Goal: Complete application form

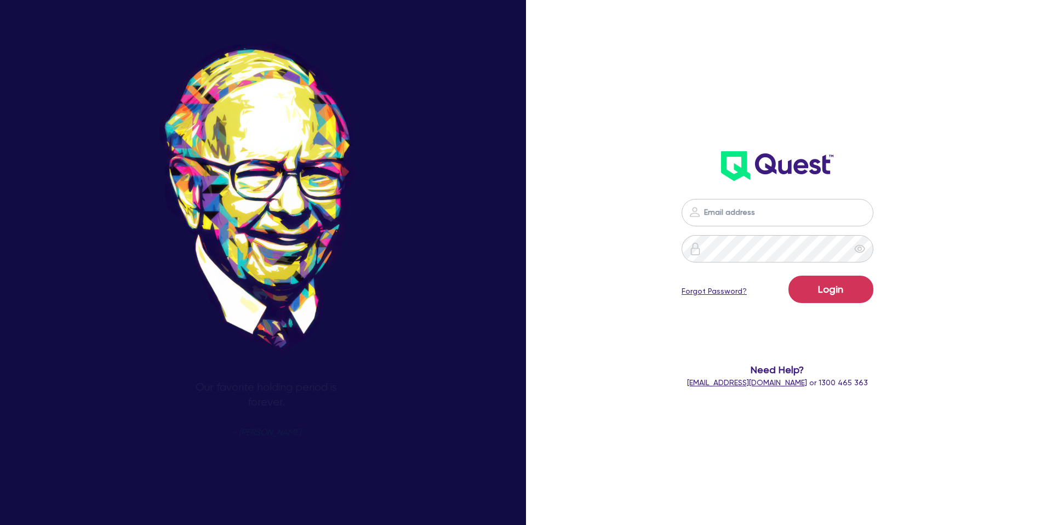
click at [706, 195] on div "Login Forgot Password? Need Help? [EMAIL_ADDRESS][DOMAIN_NAME] or 1300 465 363" at bounding box center [777, 293] width 304 height 211
click at [742, 212] on input "email" at bounding box center [777, 212] width 192 height 27
type input "[PERSON_NAME][EMAIL_ADDRESS][DOMAIN_NAME]"
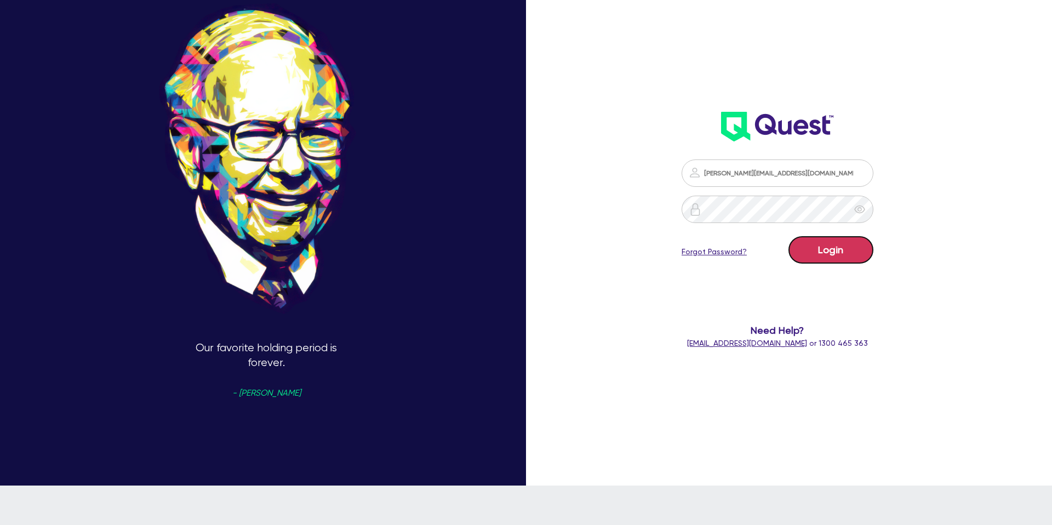
drag, startPoint x: 826, startPoint y: 249, endPoint x: 820, endPoint y: 273, distance: 24.8
click at [823, 250] on button "Login" at bounding box center [830, 249] width 85 height 27
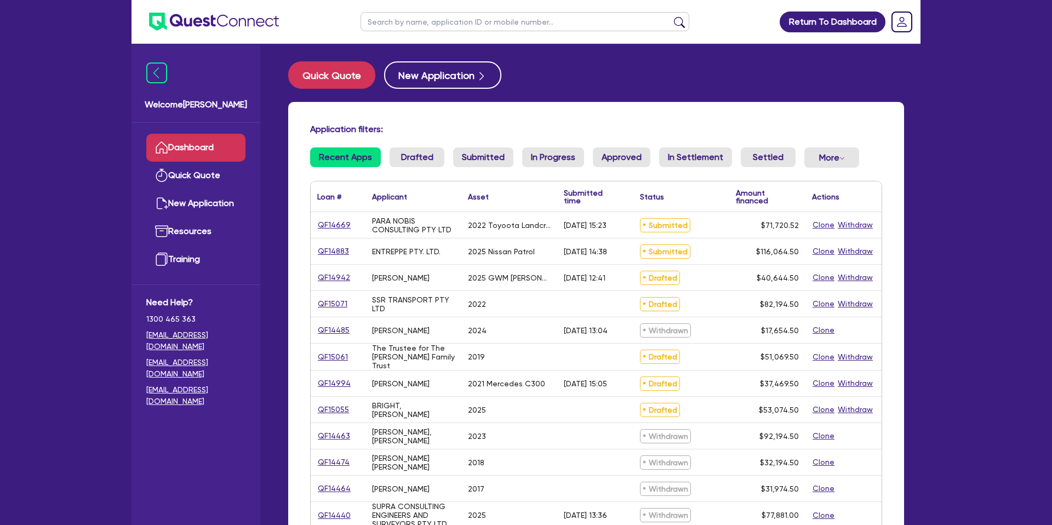
click at [405, 26] on input "text" at bounding box center [524, 21] width 329 height 19
type input "Rafi"
click at [670, 16] on button "submit" at bounding box center [679, 23] width 18 height 15
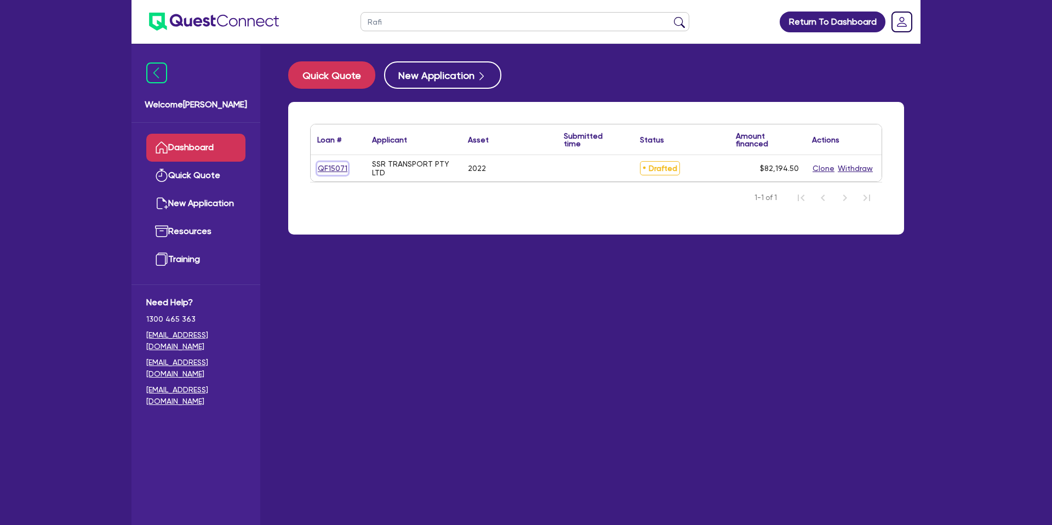
click at [325, 169] on link "QF15071" at bounding box center [332, 168] width 31 height 13
select select "CARS_AND_LIGHT_TRUCKS"
select select "PASSENGER_VEHICLES"
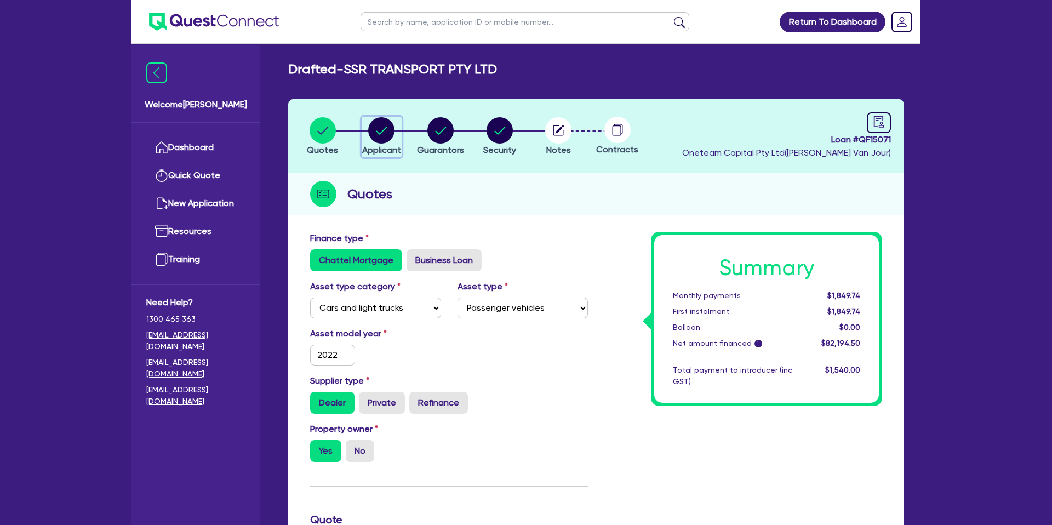
click at [392, 131] on circle "button" at bounding box center [381, 130] width 26 height 26
select select "COMPANY"
select select "TRANSPORT_WAREHOUSING"
select select "WAREHOUSING"
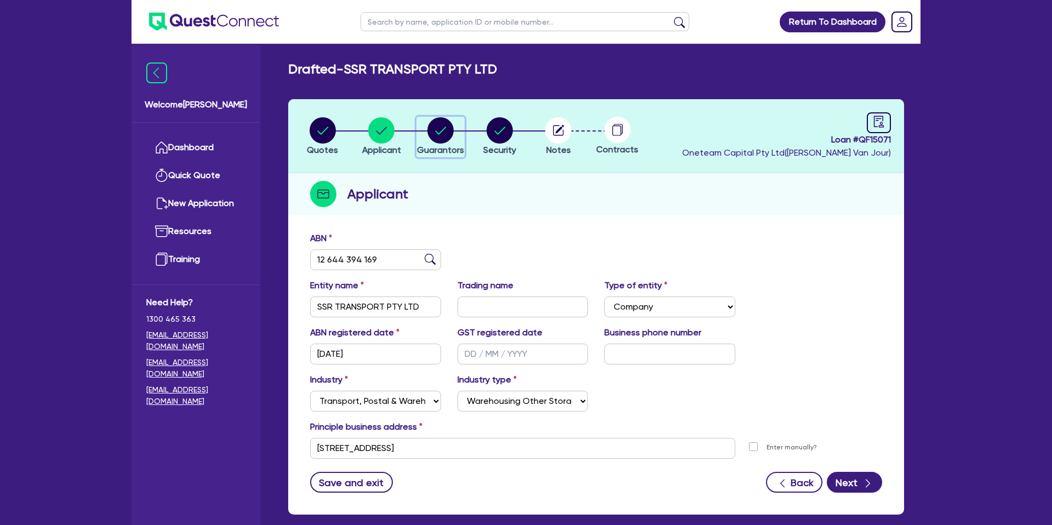
click at [434, 126] on circle "button" at bounding box center [440, 130] width 26 height 26
select select "MR"
select select "[GEOGRAPHIC_DATA]"
select select "SINGLE"
select select "CASH"
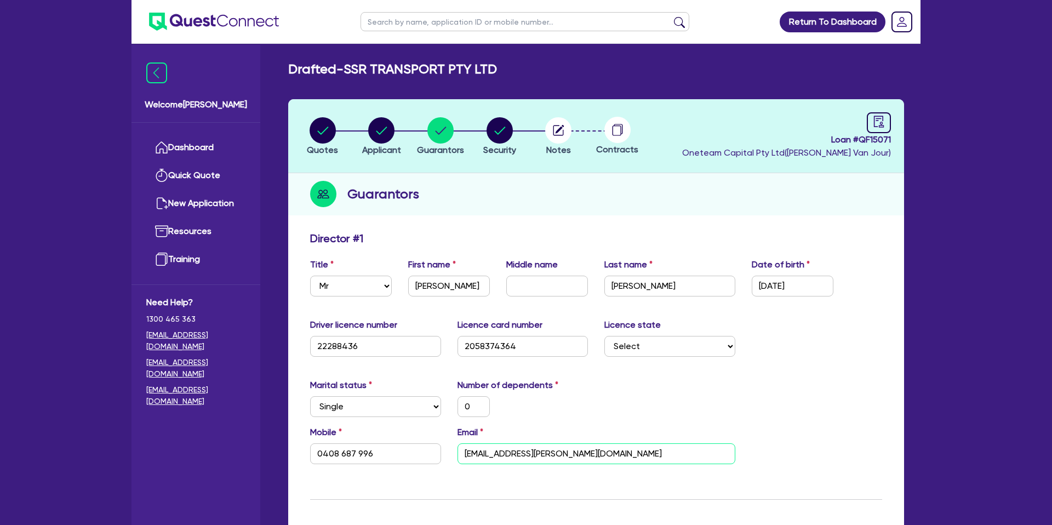
click at [516, 453] on input "[EMAIL_ADDRESS][PERSON_NAME][DOMAIN_NAME]" at bounding box center [596, 453] width 278 height 21
click at [211, 145] on link "Dashboard" at bounding box center [195, 148] width 99 height 28
